Goal: Book appointment/travel/reservation

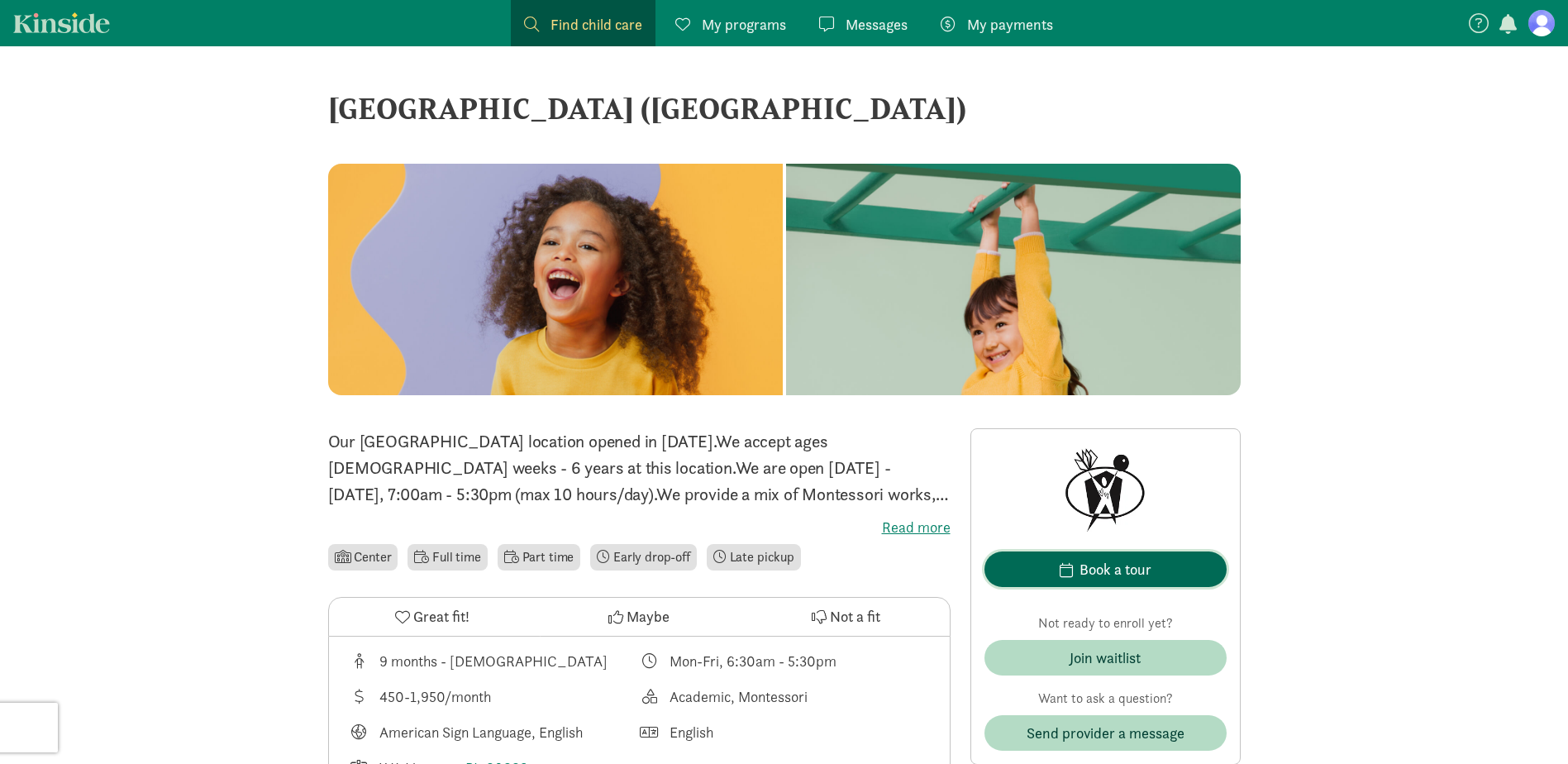
click at [1083, 562] on div "Book a tour" at bounding box center [1116, 569] width 72 height 22
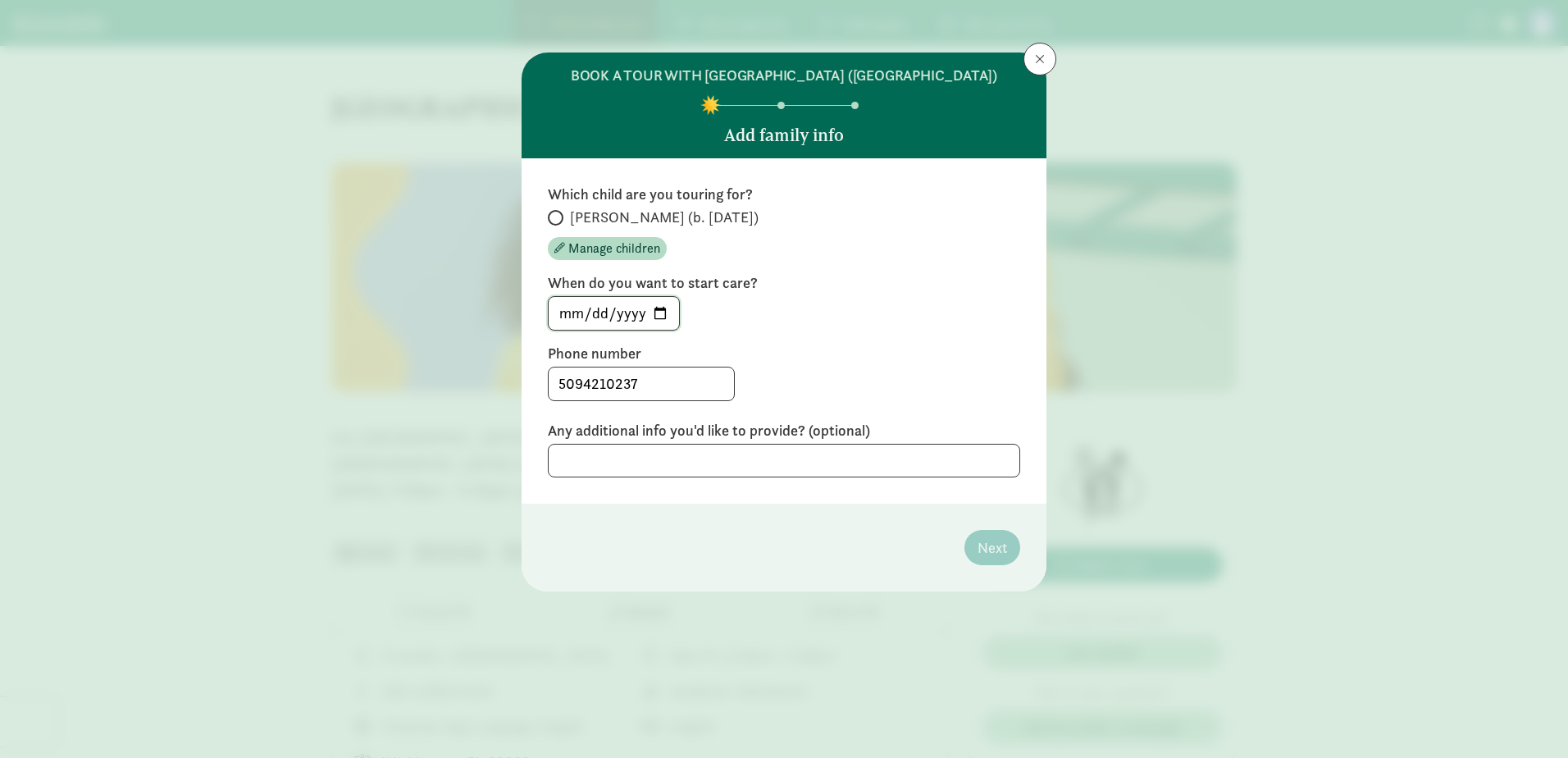
click at [660, 329] on input "[DATE]" at bounding box center [614, 313] width 130 height 33
type input "[DATE]"
click at [883, 363] on label "Phone number" at bounding box center [784, 353] width 473 height 20
click at [551, 223] on input "[PERSON_NAME] (b. [DATE])" at bounding box center [552, 217] width 10 height 10
radio input "true"
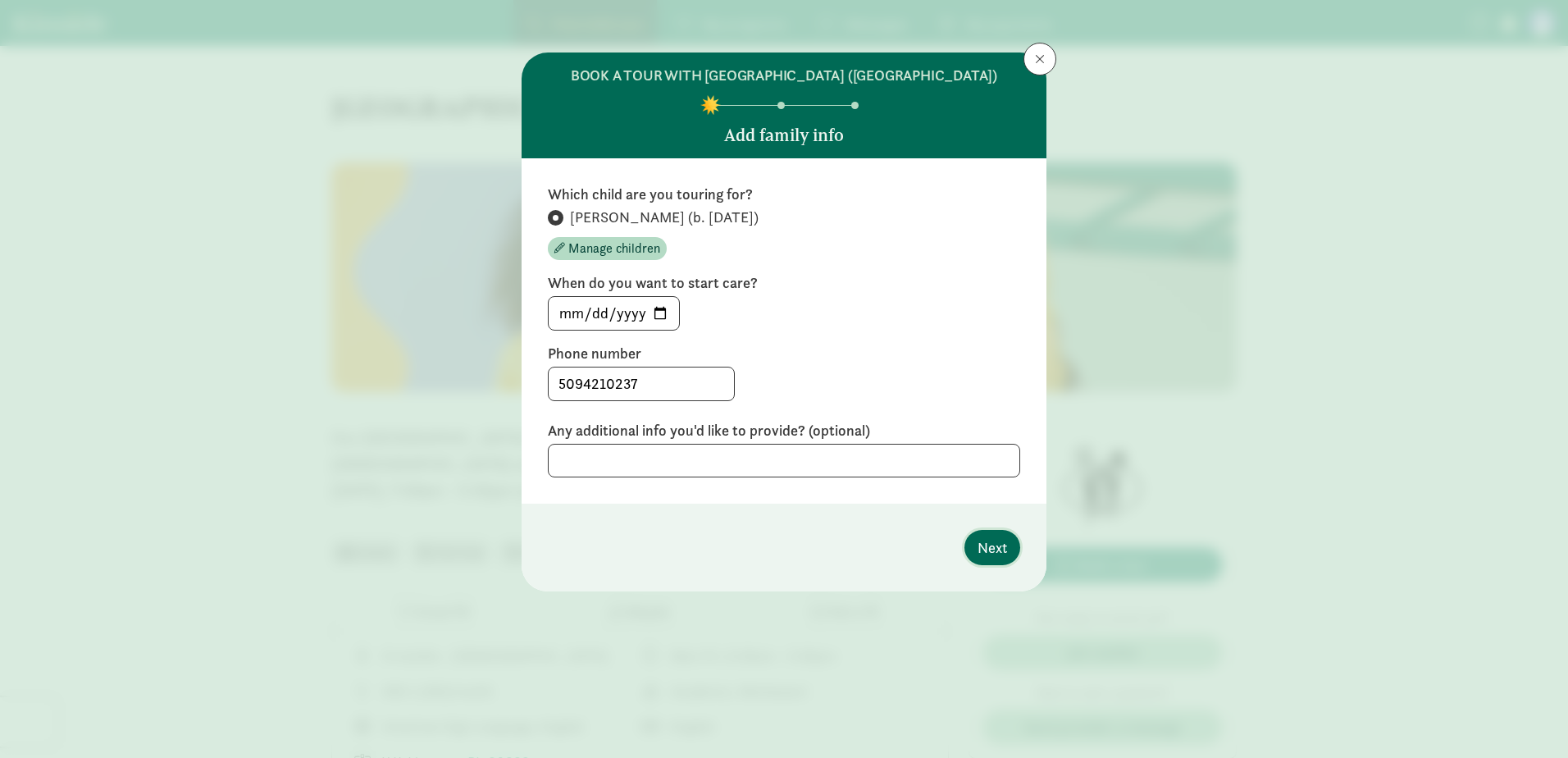
click at [980, 559] on span "Next" at bounding box center [992, 547] width 29 height 22
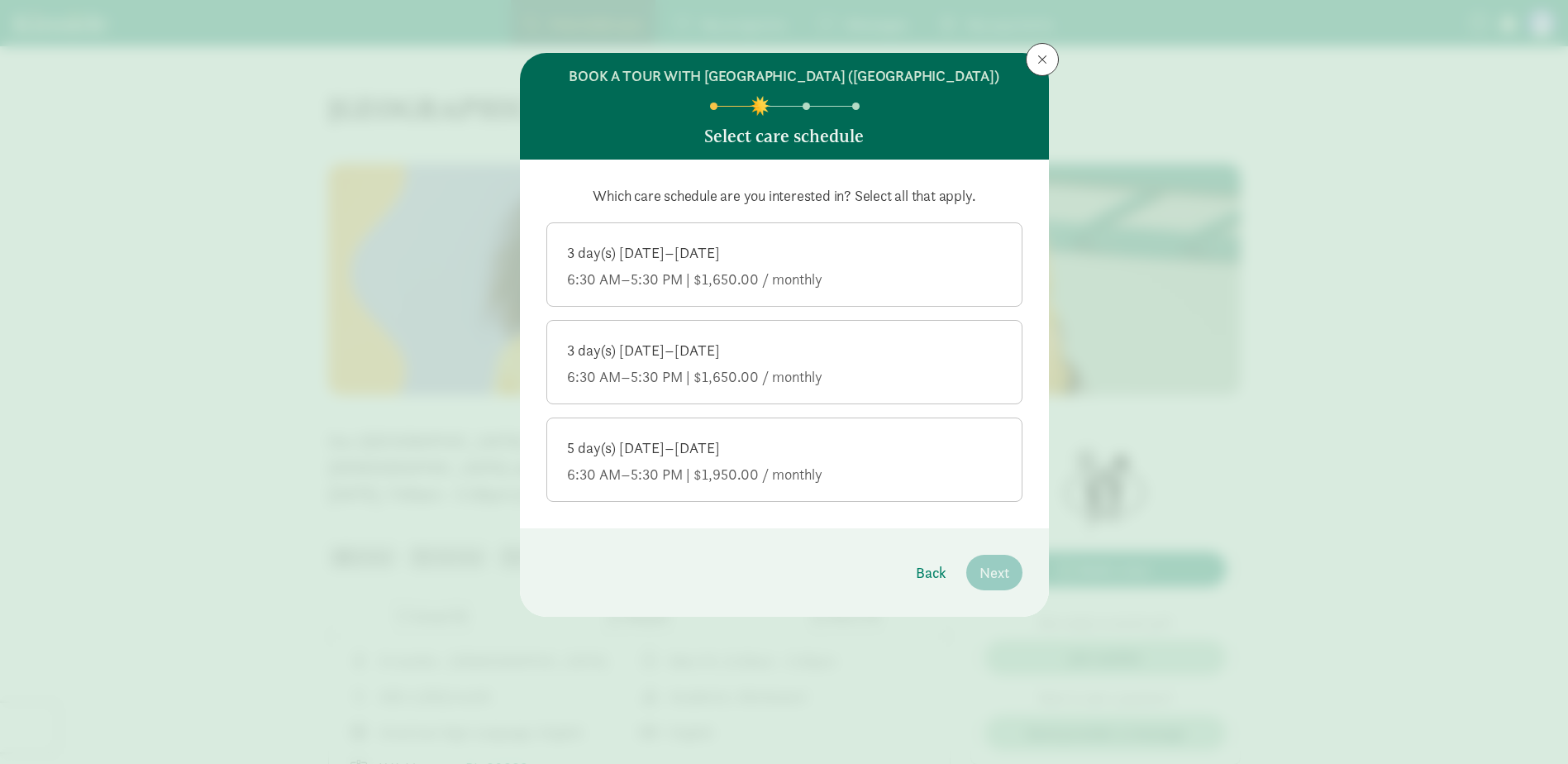
click at [846, 484] on div "6:30 AM–5:30 PM | $1,950.00 / monthly" at bounding box center [784, 474] width 435 height 20
click at [0, 0] on input "5 day(s) [DATE]–[DATE] 6:30 AM–5:30 PM | $1,950.00 / monthly" at bounding box center [0, 0] width 0 height 0
click at [888, 361] on div "3 day(s) [DATE]–[DATE]" at bounding box center [784, 350] width 435 height 20
click at [0, 0] on input "3 day(s) [DATE]–[DATE] 6:30 AM–5:30 PM | $1,650.00 / monthly" at bounding box center [0, 0] width 0 height 0
click at [995, 584] on span "Next" at bounding box center [994, 572] width 29 height 22
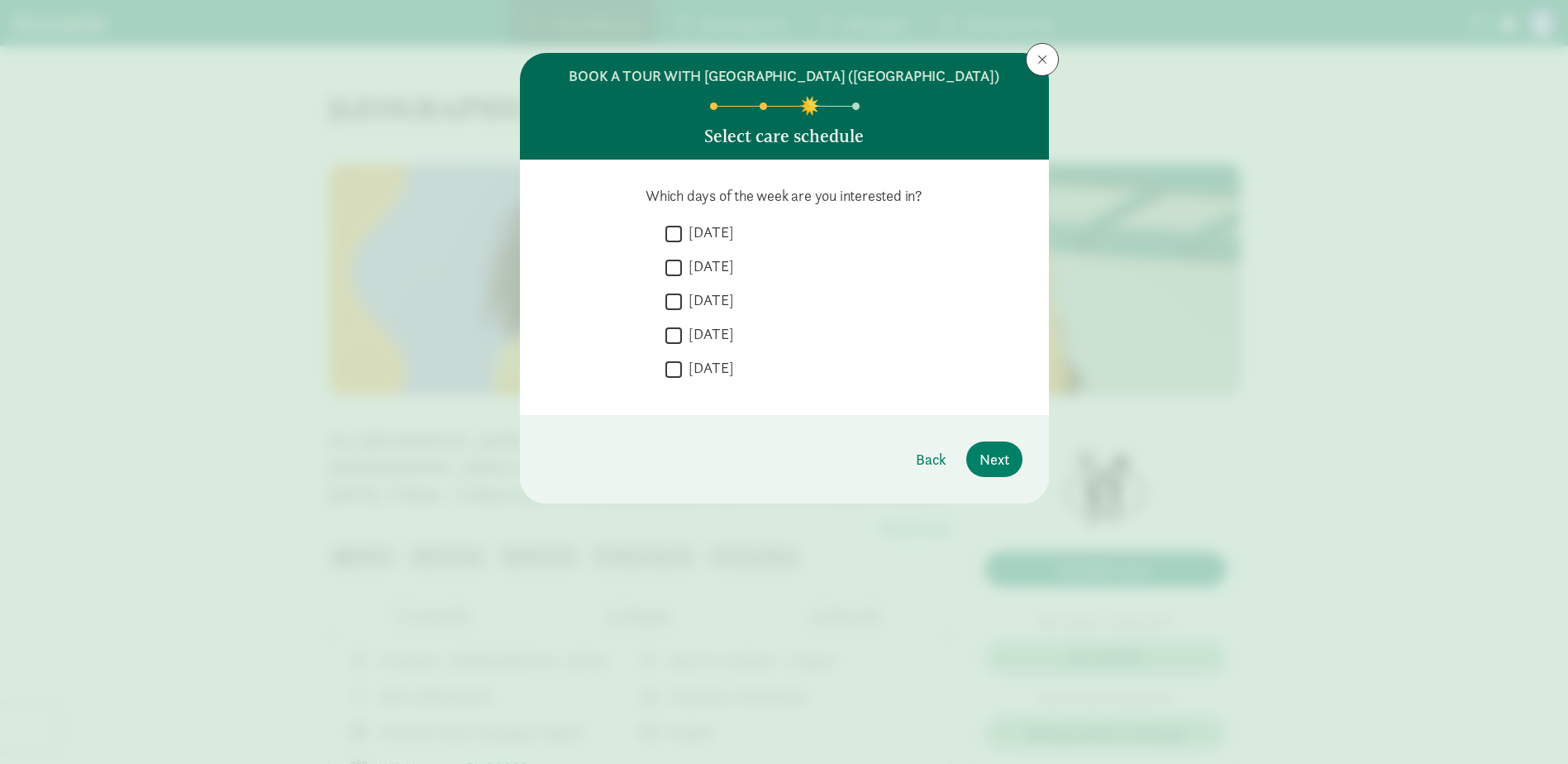
click at [667, 245] on input "[DATE]" at bounding box center [674, 233] width 16 height 22
checkbox input "true"
click at [672, 279] on input "[DATE]" at bounding box center [674, 266] width 16 height 22
checkbox input "true"
click at [669, 346] on input "[DATE]" at bounding box center [674, 335] width 16 height 22
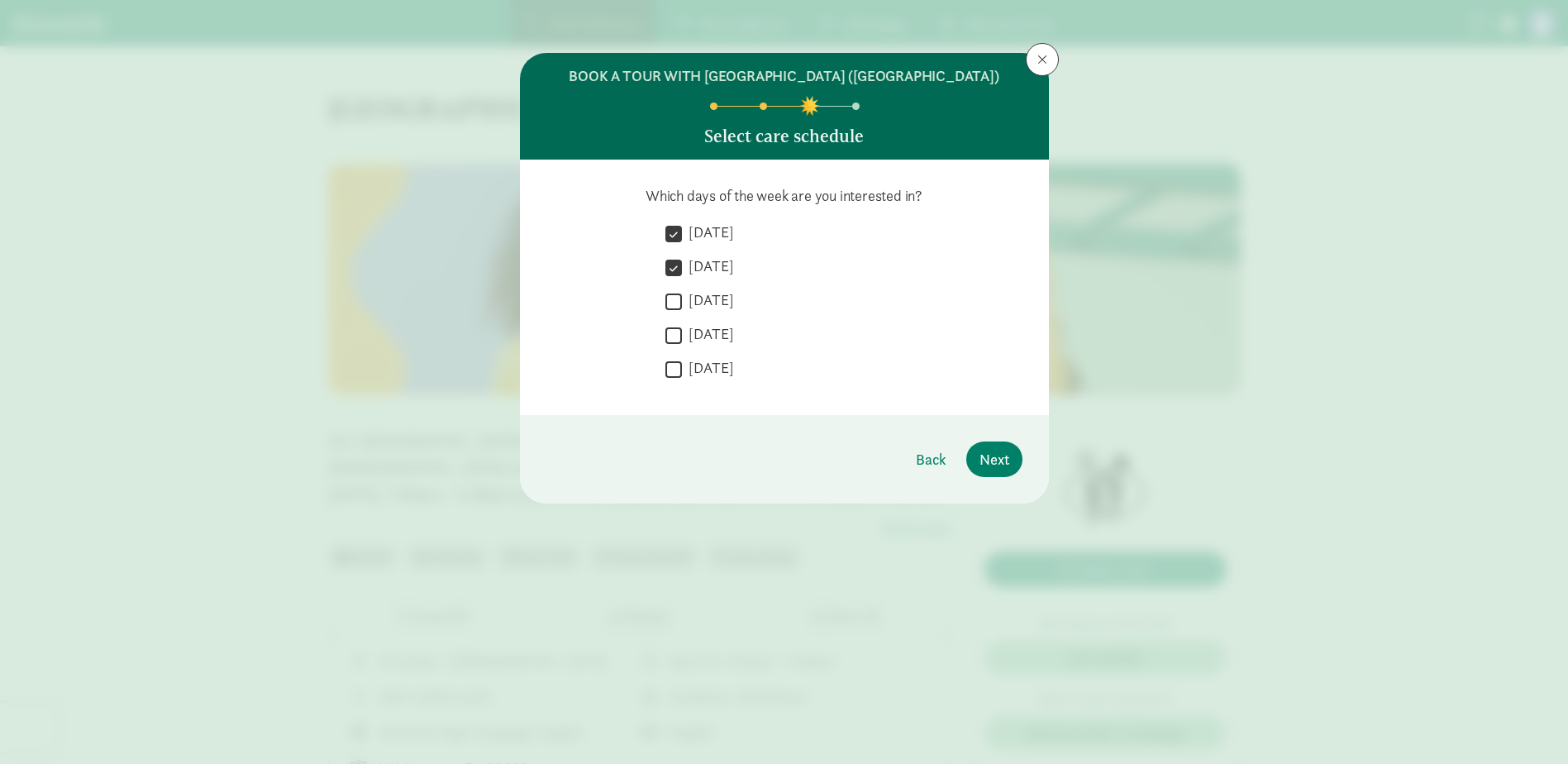
checkbox input "true"
click at [1011, 477] on button "Next" at bounding box center [994, 459] width 56 height 35
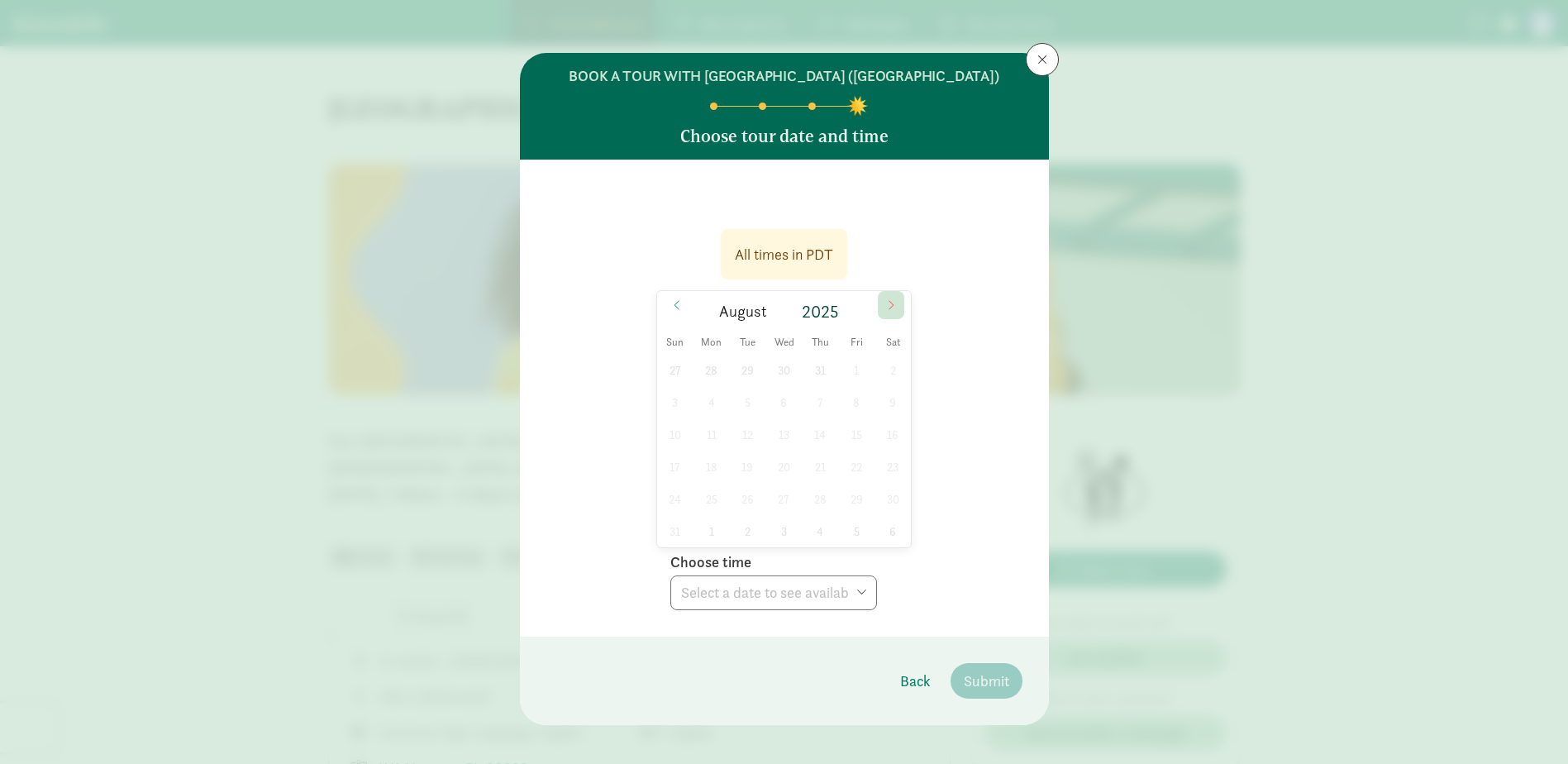
click at [887, 311] on icon at bounding box center [892, 305] width 10 height 11
click at [888, 311] on icon at bounding box center [892, 305] width 10 height 11
click at [794, 433] on div "30 1 2 3 4 5 6 7 8 9 10 11 12 13 14 15 16 17 18 19 20 21 22 23 24 25 26 27 28 2…" at bounding box center [785, 450] width 255 height 193
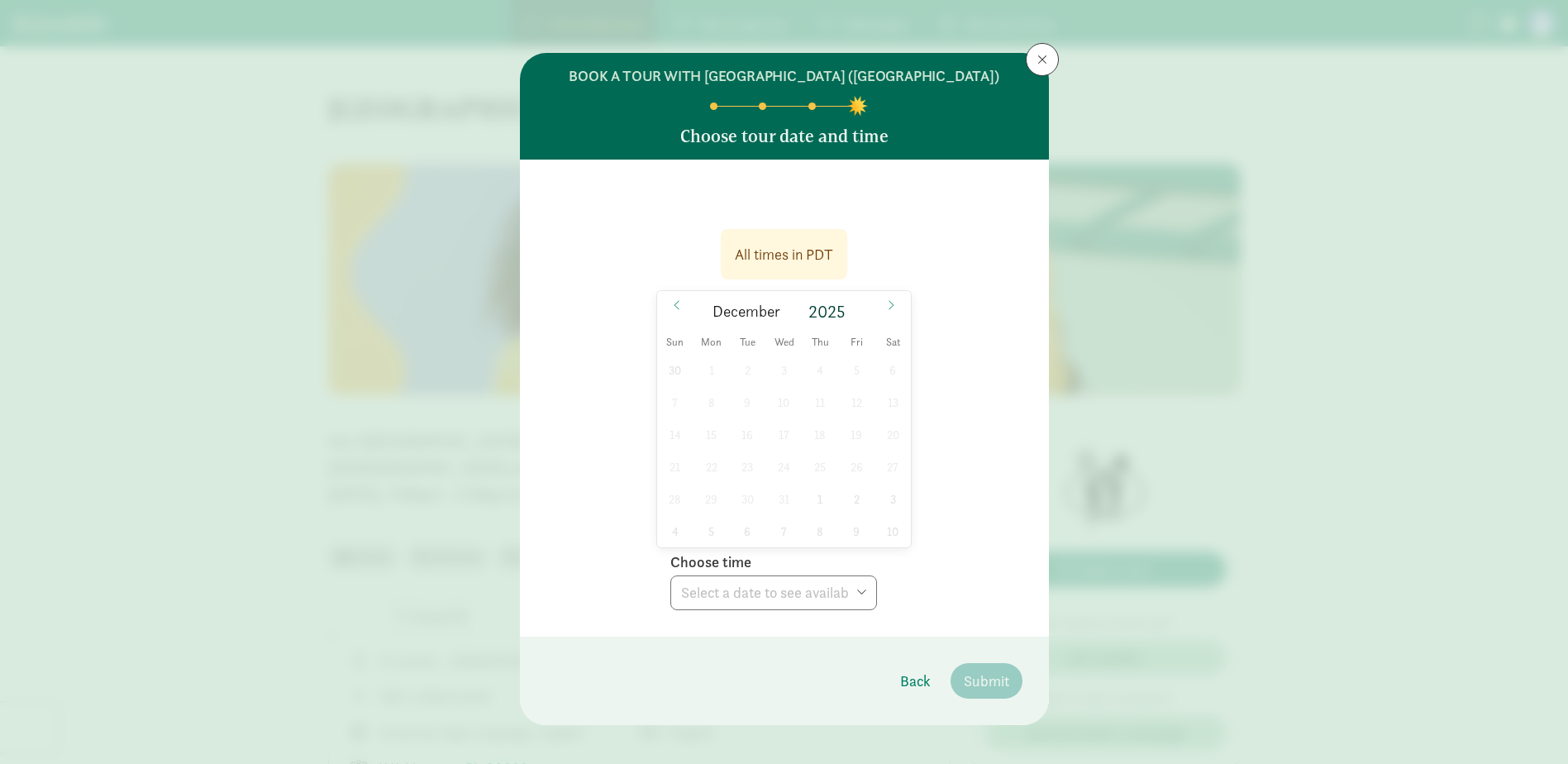
click at [779, 449] on div "30 1 2 3 4 5 6 7 8 9 10 11 12 13 14 15 16 17 18 19 20 21 22 23 24 25 26 27 28 2…" at bounding box center [785, 450] width 255 height 193
click at [981, 458] on div "All times in [GEOGRAPHIC_DATA] [DATE] Sun Mon Tue Wed Thu Fri Sat 30 1 2 3 4 5 …" at bounding box center [784, 414] width 477 height 391
click at [825, 265] on div "All times in PDT" at bounding box center [784, 253] width 98 height 22
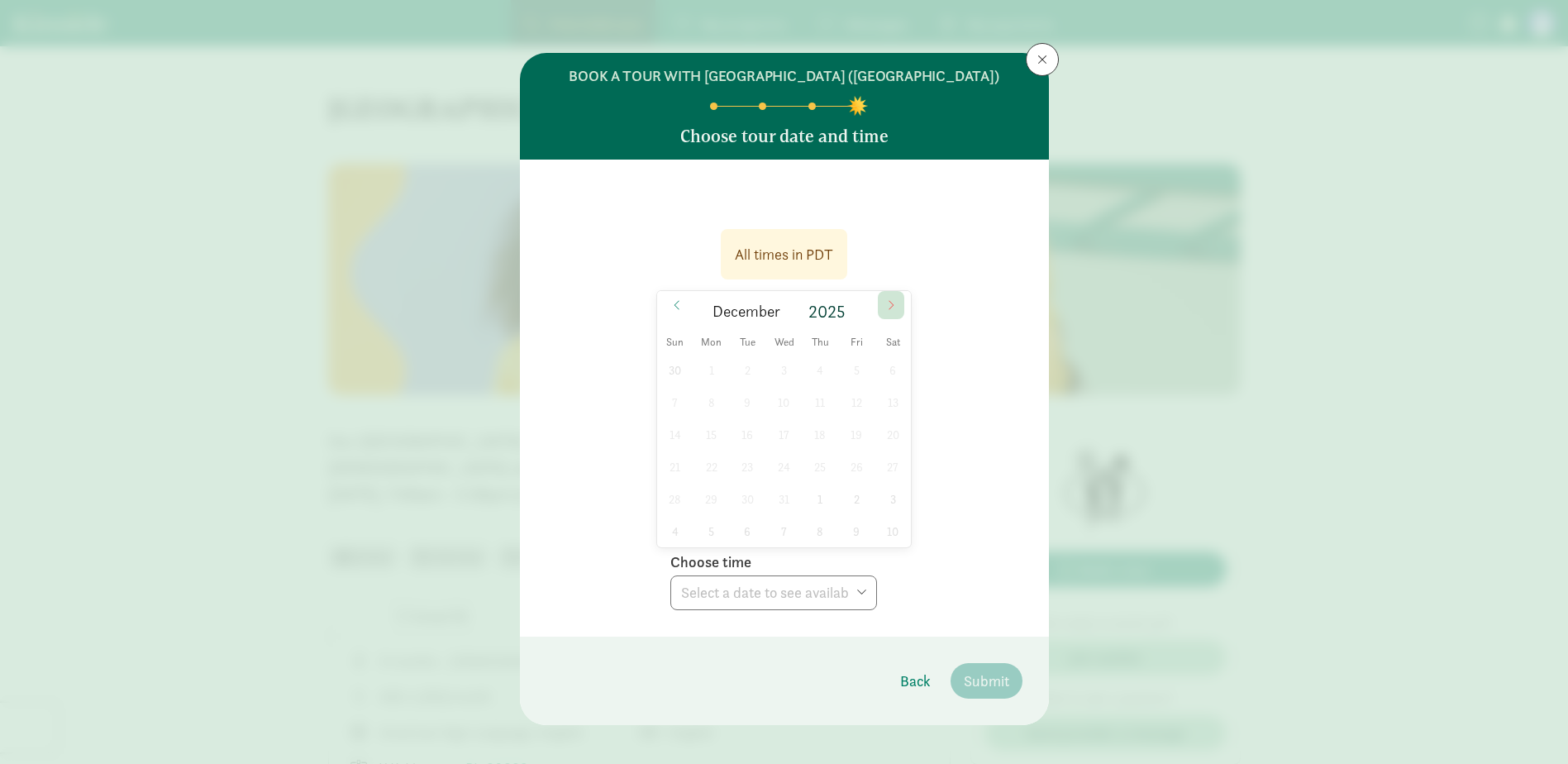
click at [890, 311] on icon at bounding box center [892, 305] width 10 height 11
type input "2026"
click at [911, 692] on span "Back" at bounding box center [915, 680] width 30 height 22
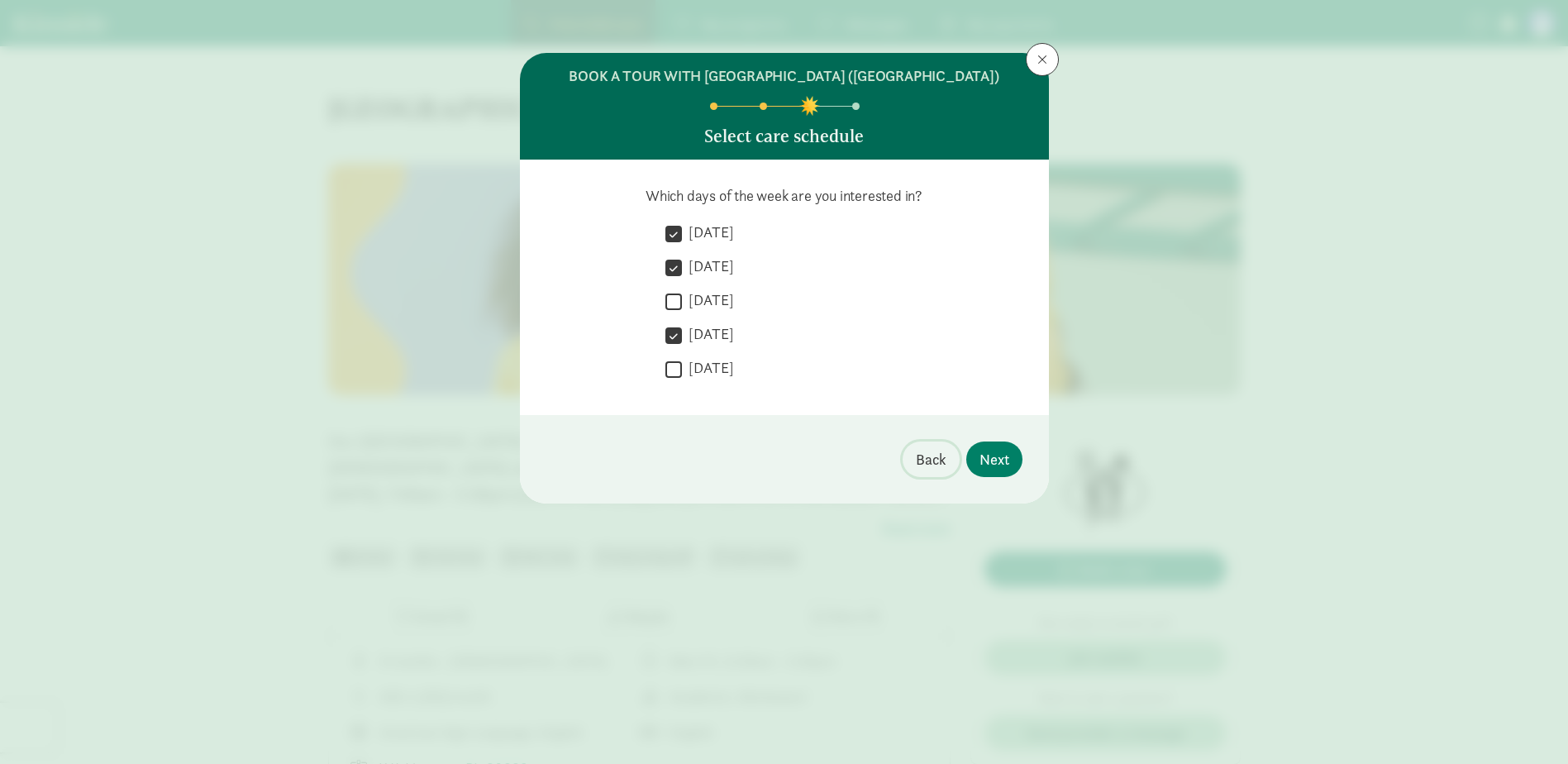
click at [940, 477] on button "Back" at bounding box center [931, 459] width 57 height 35
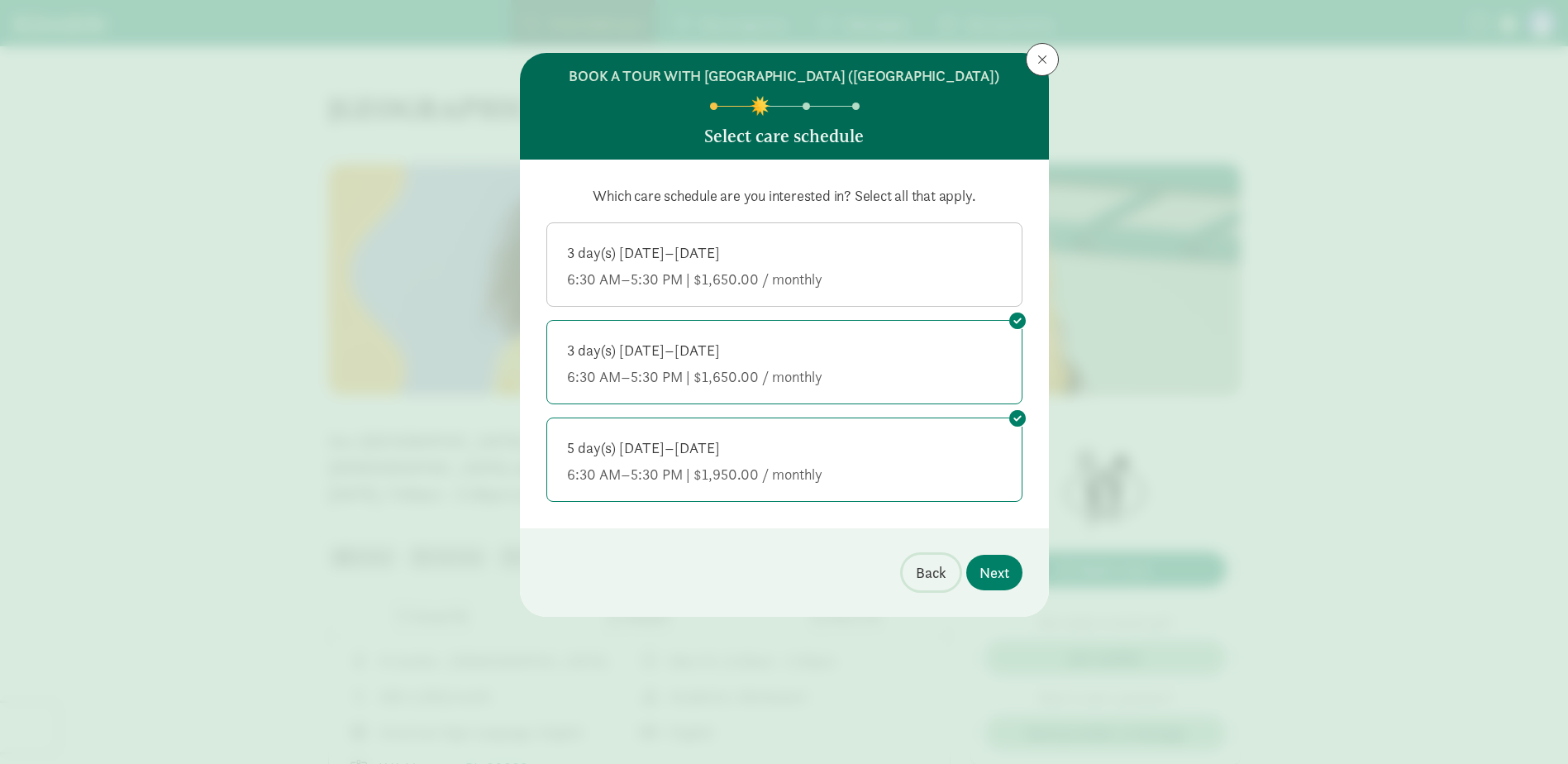
click at [906, 590] on button "Back" at bounding box center [931, 572] width 57 height 35
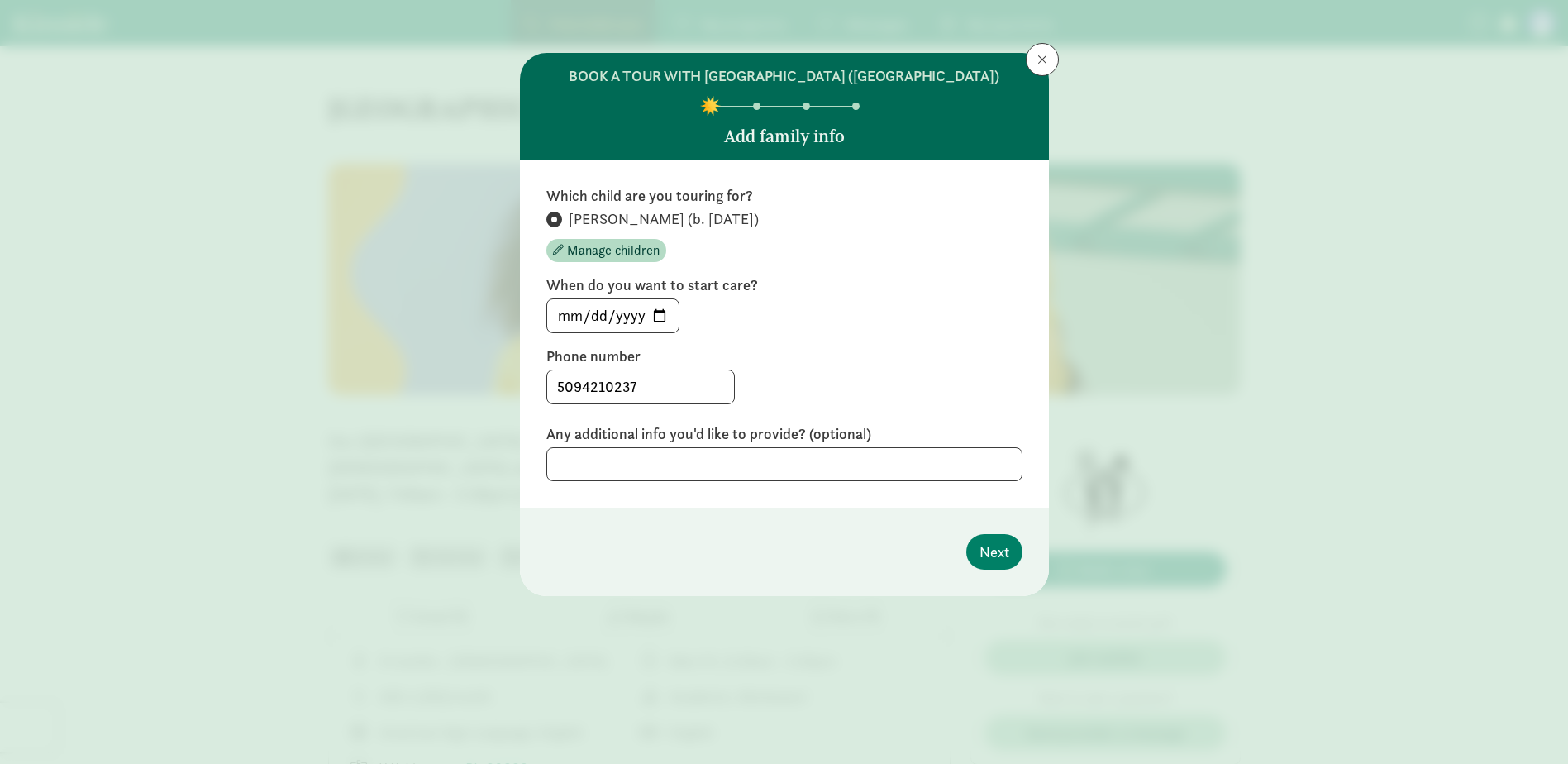
click at [1024, 60] on header "BOOK A TOUR WITH [GEOGRAPHIC_DATA] ([GEOGRAPHIC_DATA]) Add family info" at bounding box center [785, 107] width 529 height 107
click at [1039, 62] on span at bounding box center [1043, 60] width 10 height 13
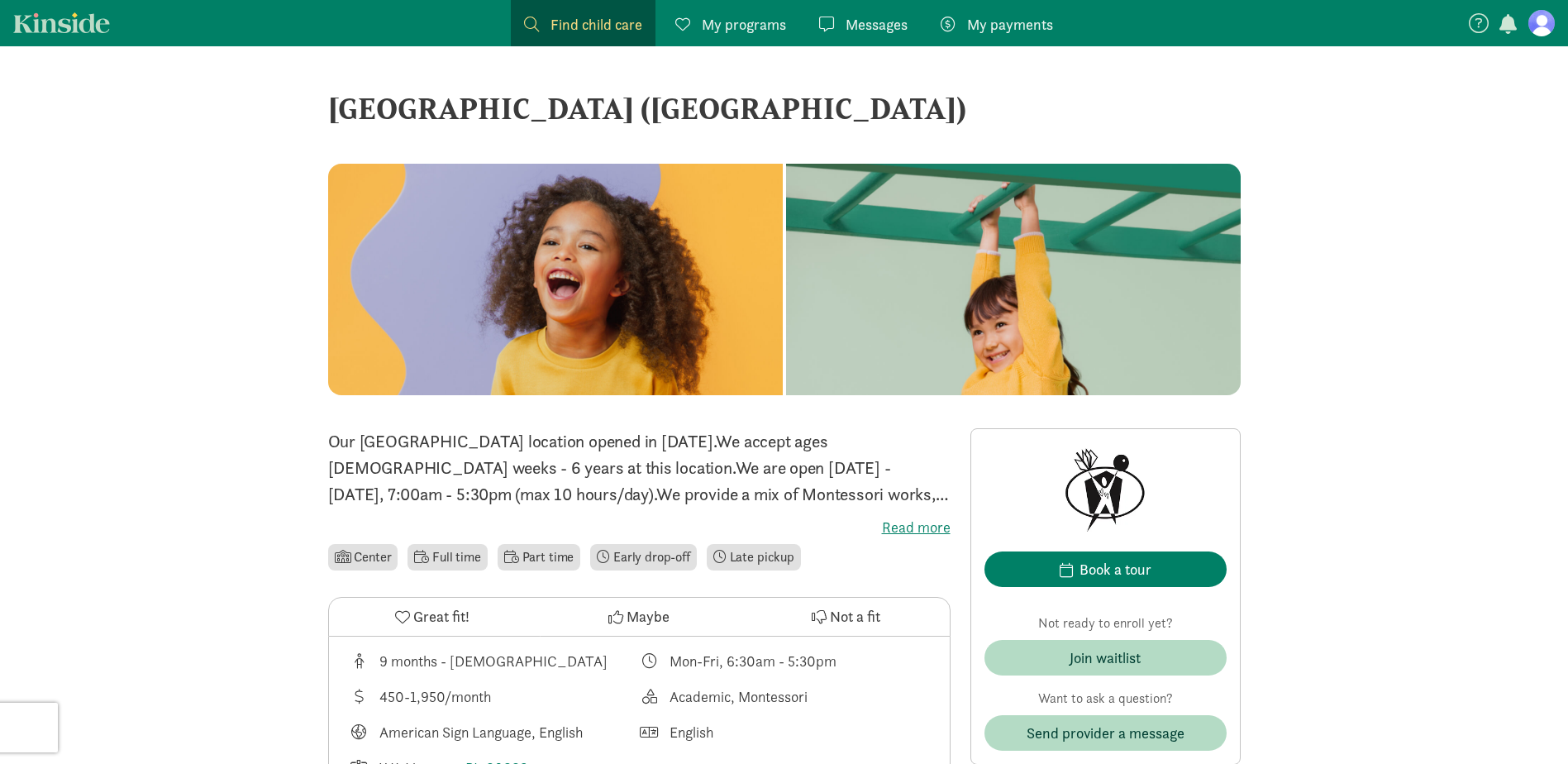
click at [734, 29] on span "My programs" at bounding box center [744, 24] width 85 height 22
